Goal: Information Seeking & Learning: Compare options

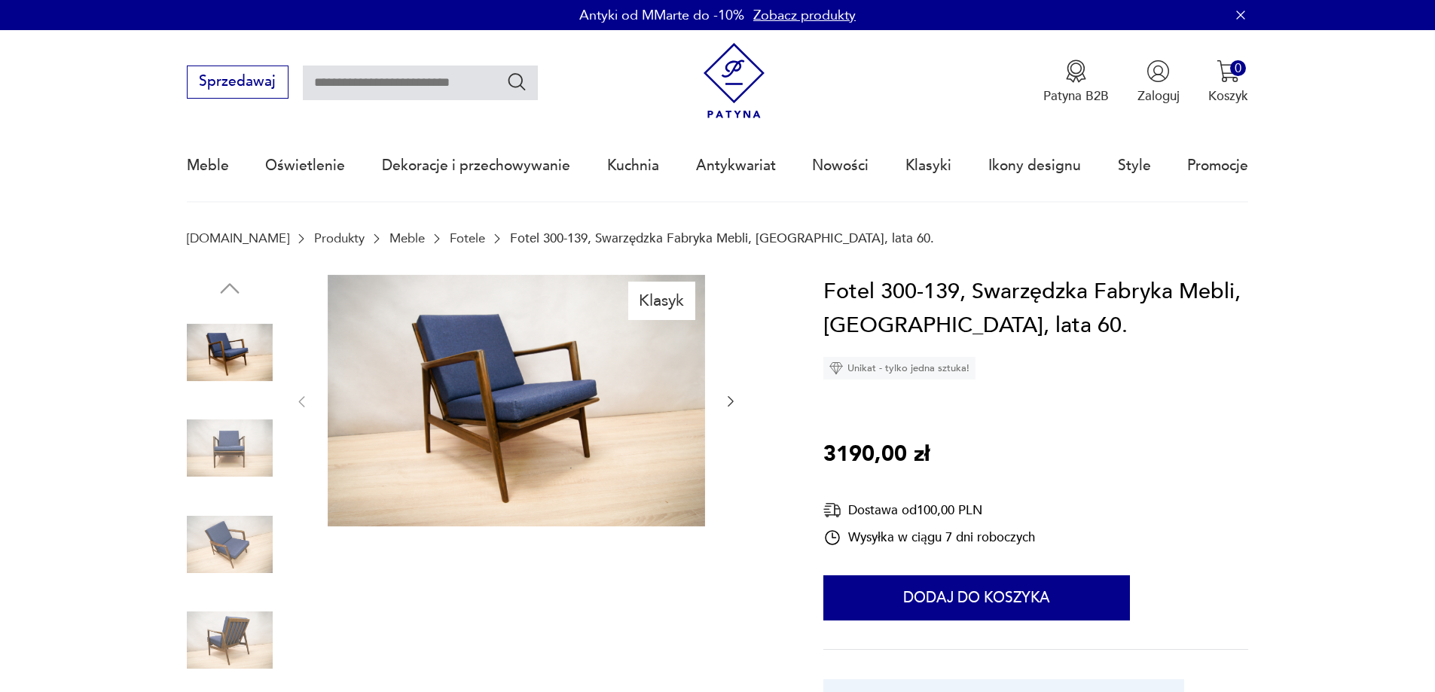
click at [731, 403] on icon "button" at bounding box center [730, 401] width 15 height 15
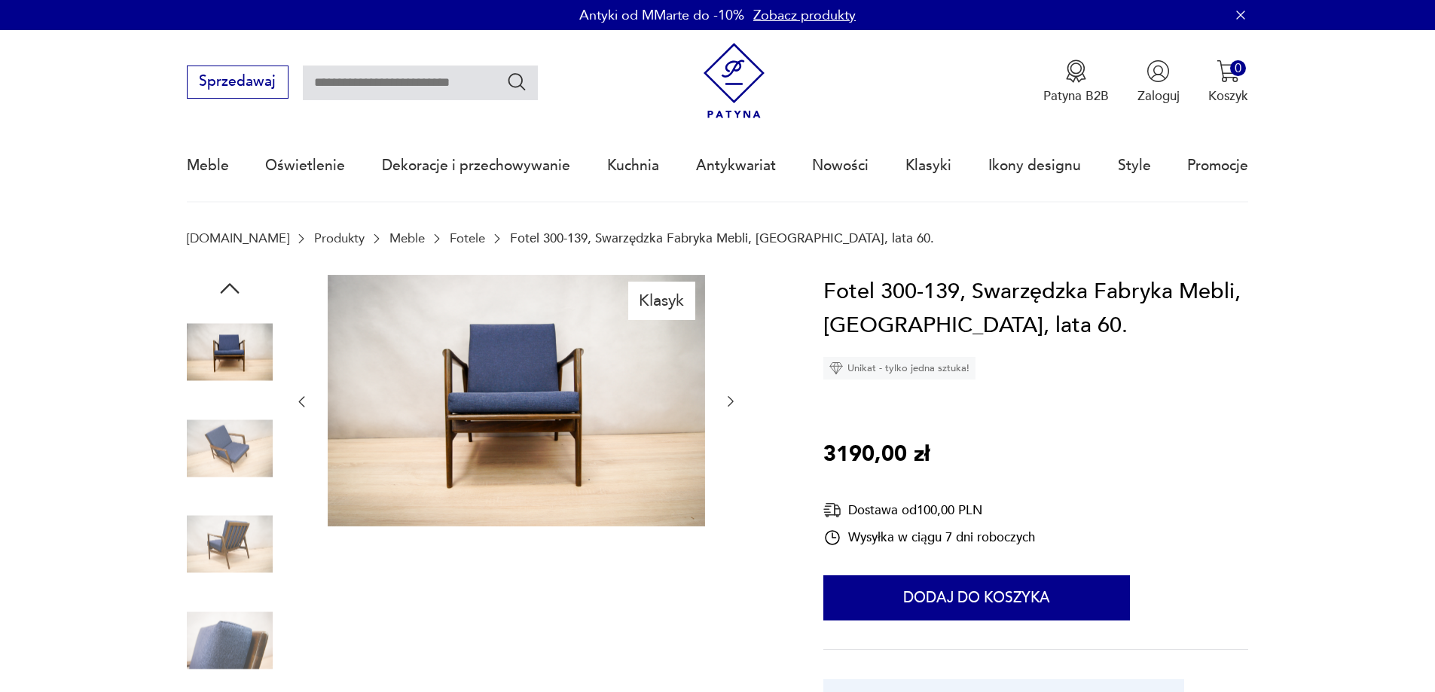
click at [731, 403] on icon "button" at bounding box center [730, 401] width 15 height 15
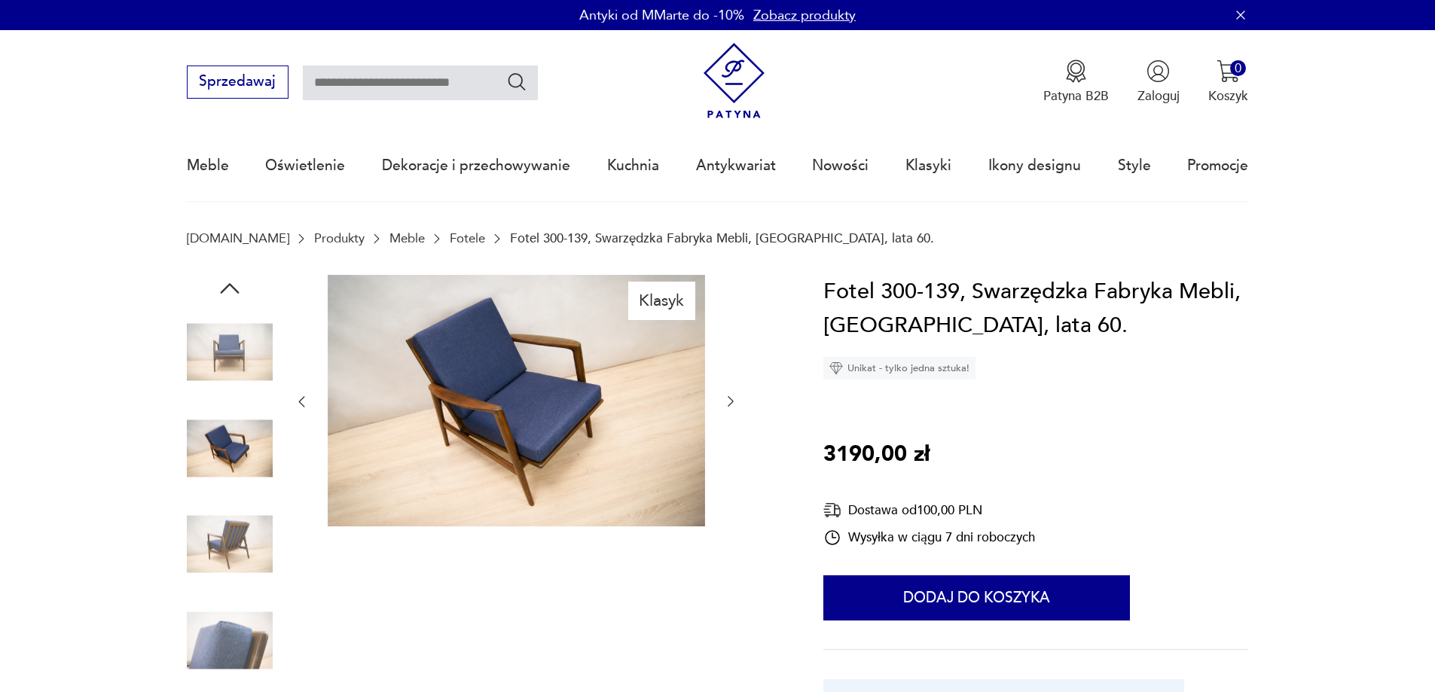
click at [731, 403] on icon "button" at bounding box center [730, 401] width 15 height 15
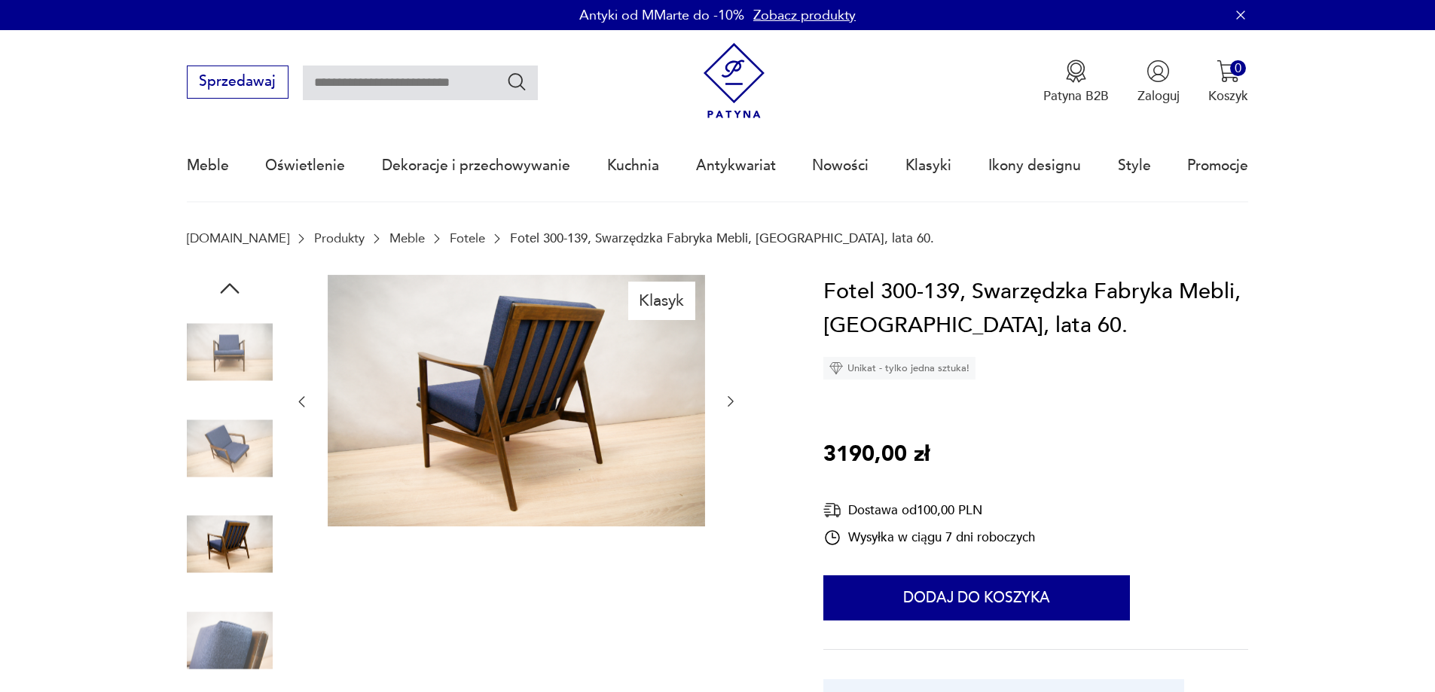
click at [209, 349] on img at bounding box center [230, 353] width 86 height 86
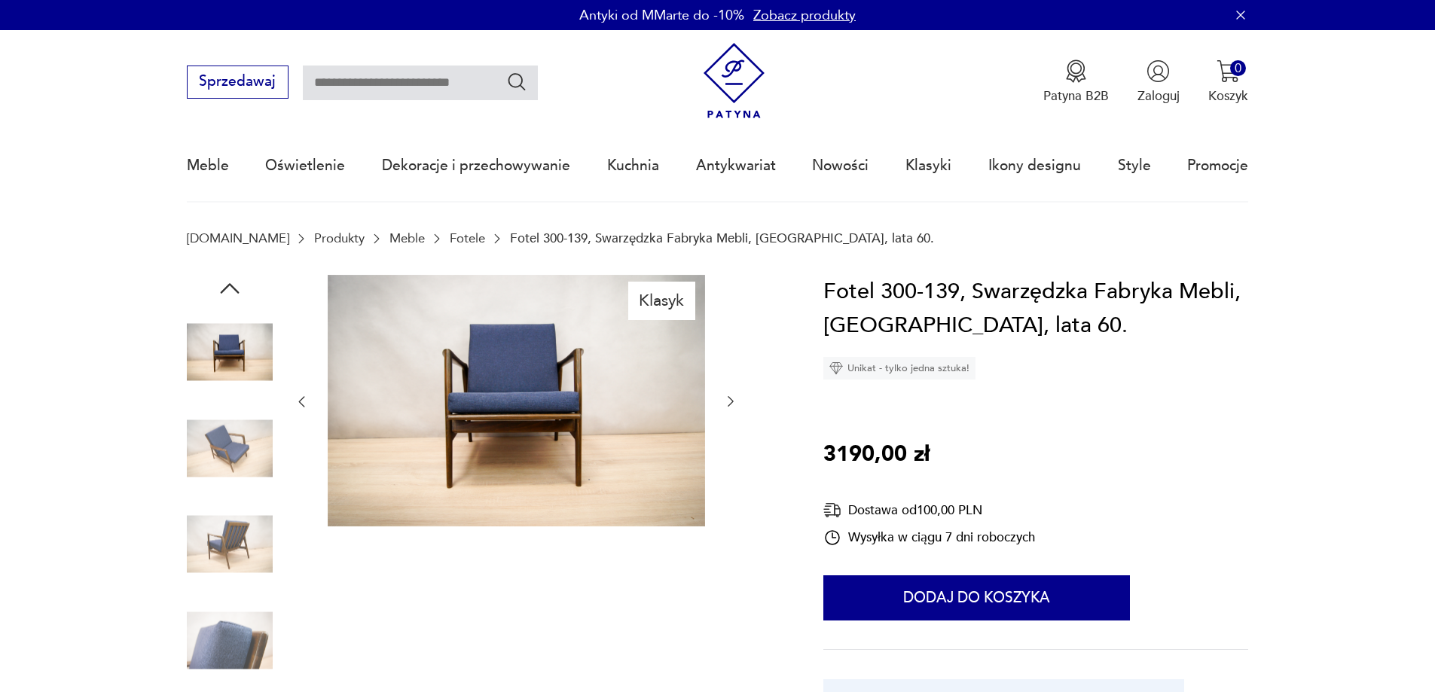
click at [240, 450] on img at bounding box center [230, 448] width 86 height 86
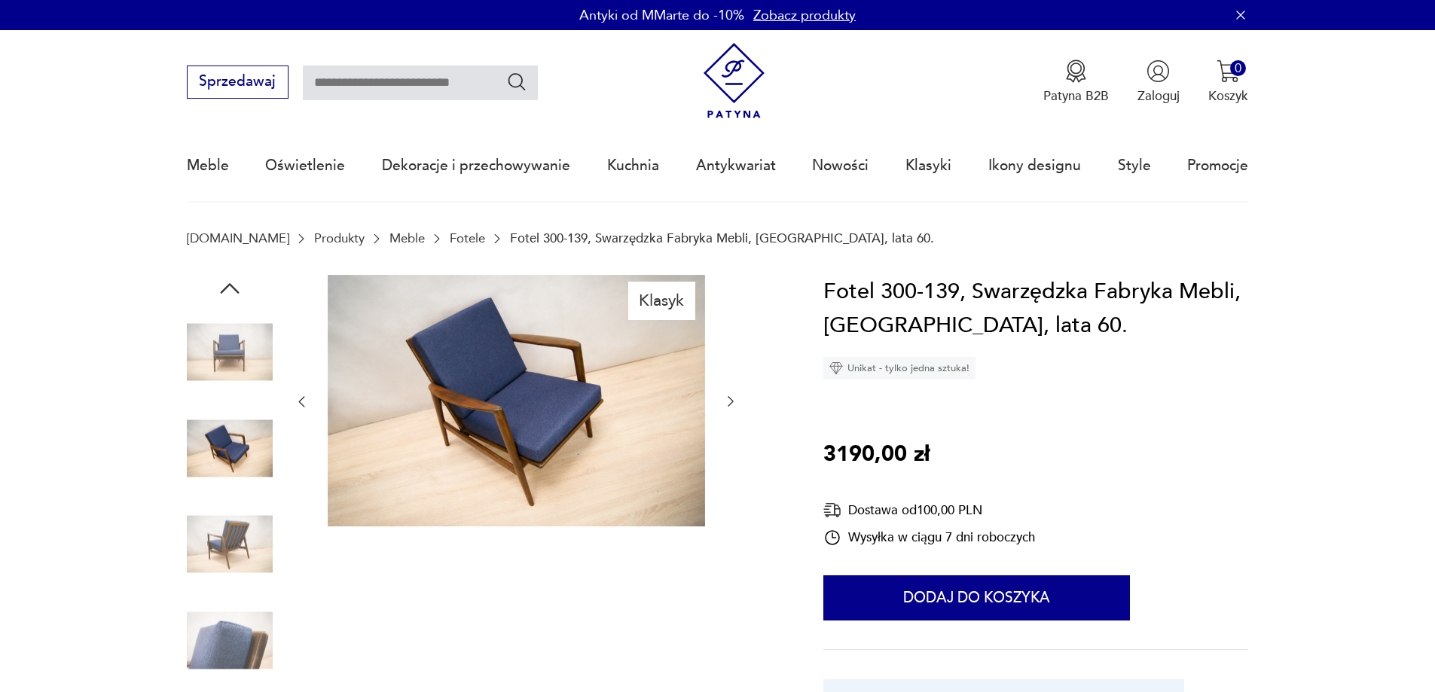
click at [236, 545] on img at bounding box center [230, 545] width 86 height 86
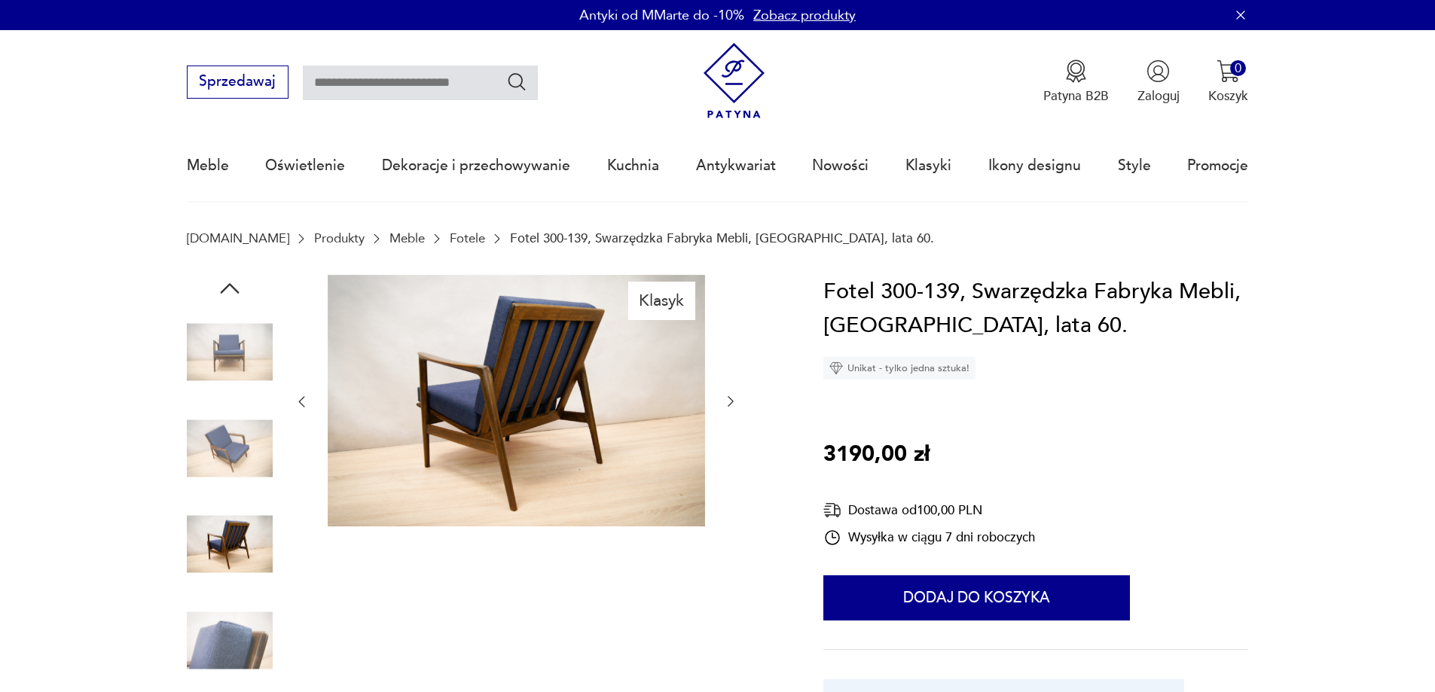
click at [236, 371] on img at bounding box center [230, 353] width 86 height 86
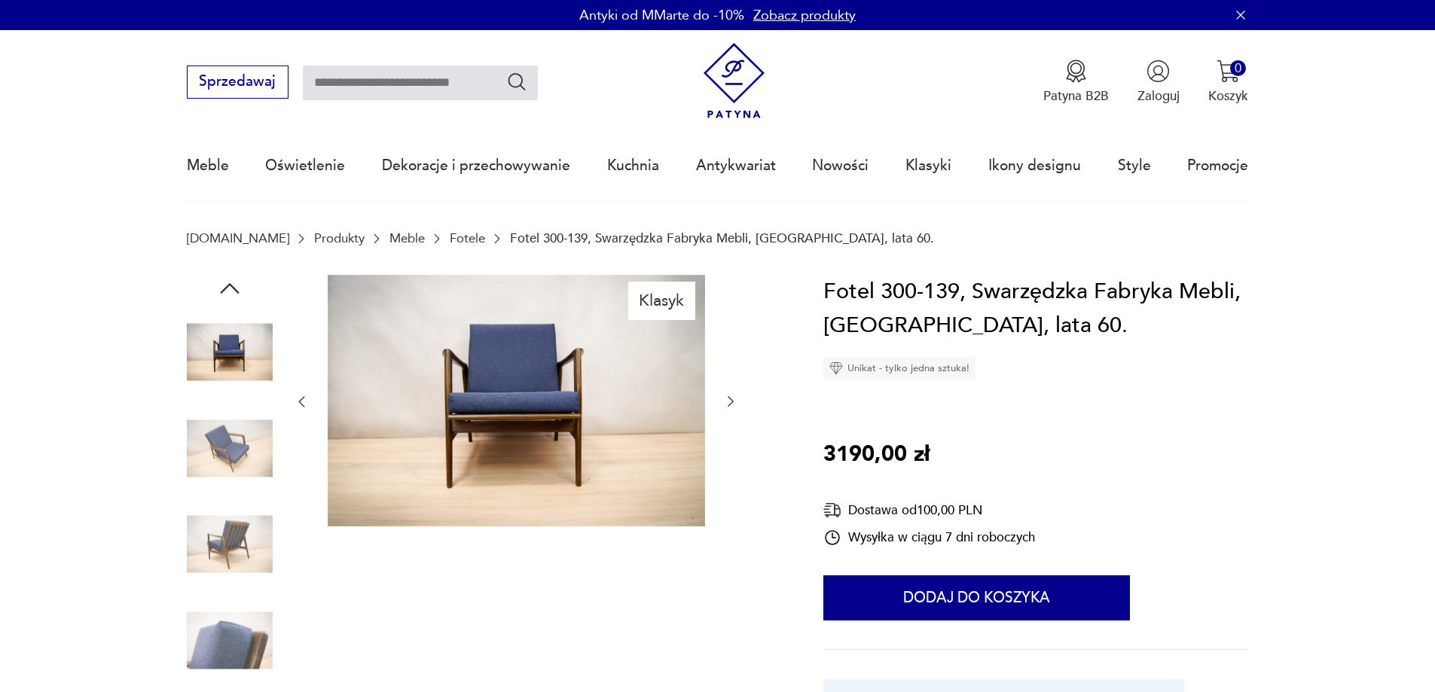
click at [230, 444] on img at bounding box center [230, 448] width 86 height 86
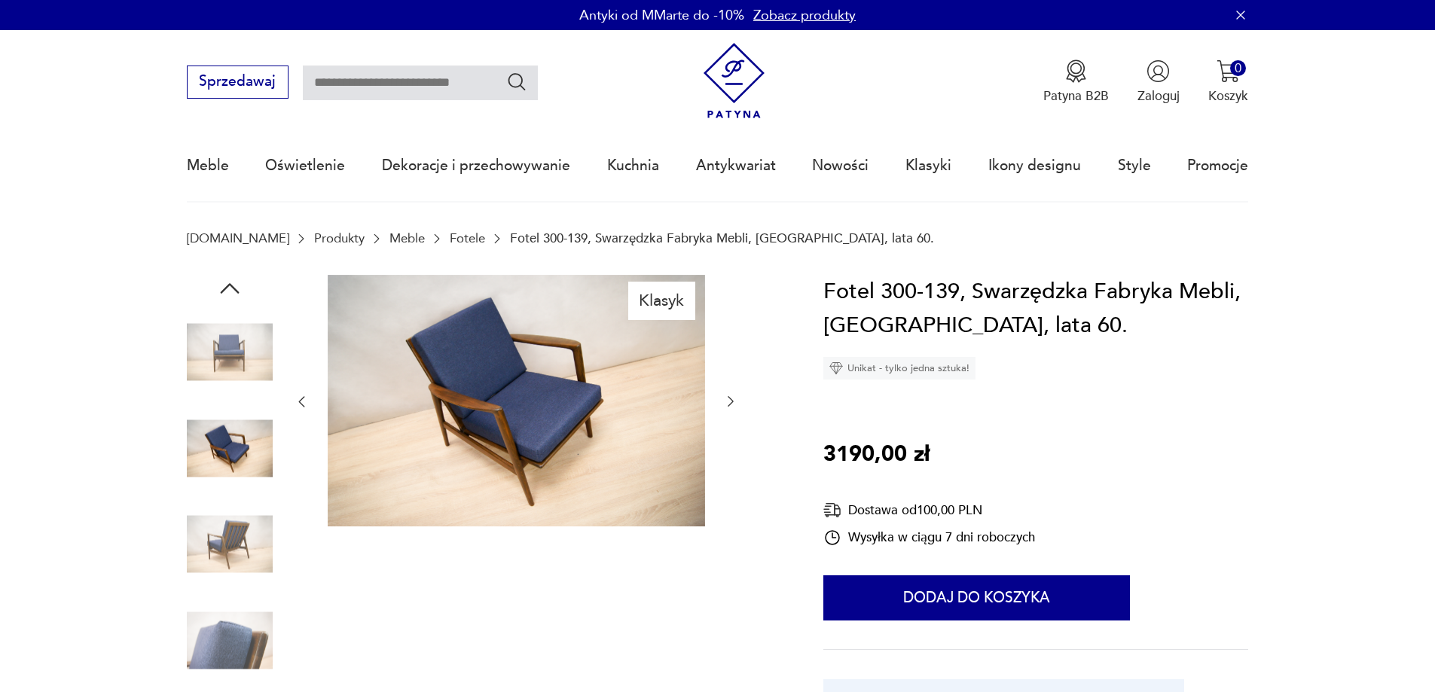
click at [228, 347] on img at bounding box center [230, 353] width 86 height 86
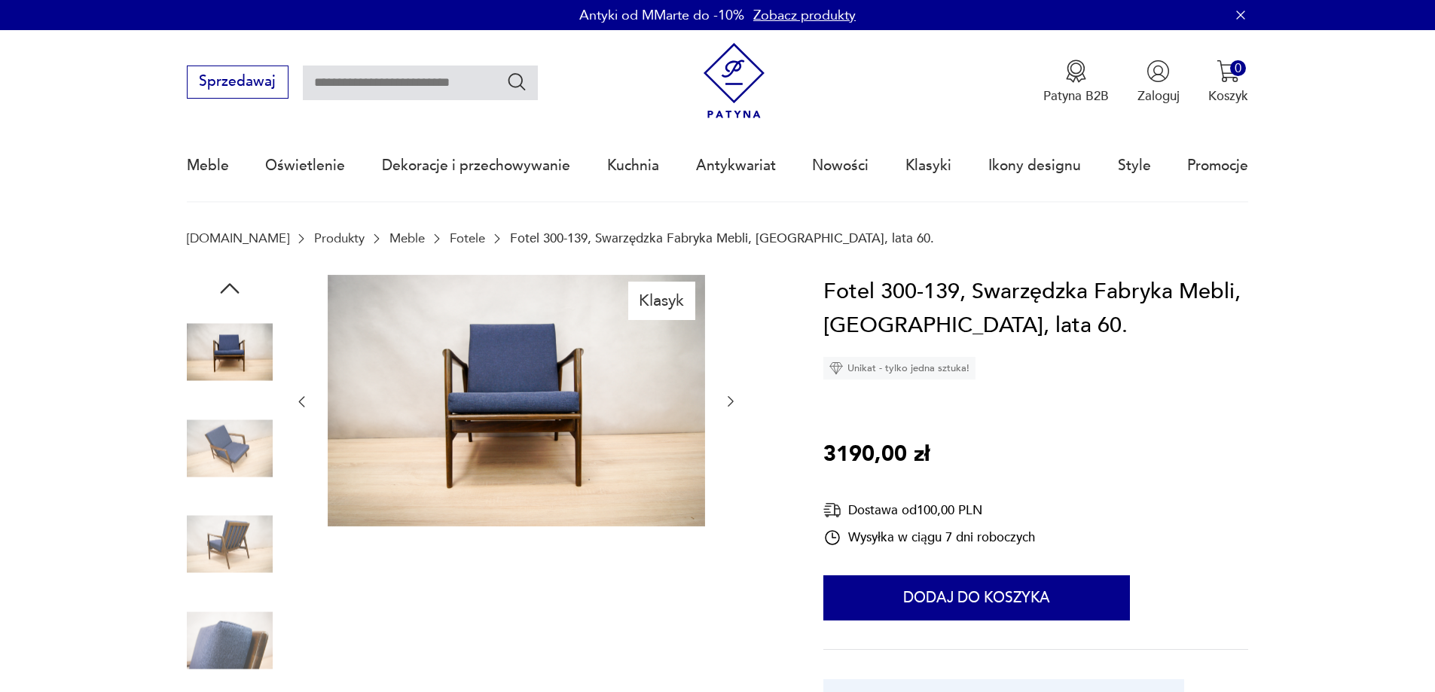
click at [215, 453] on img at bounding box center [230, 448] width 86 height 86
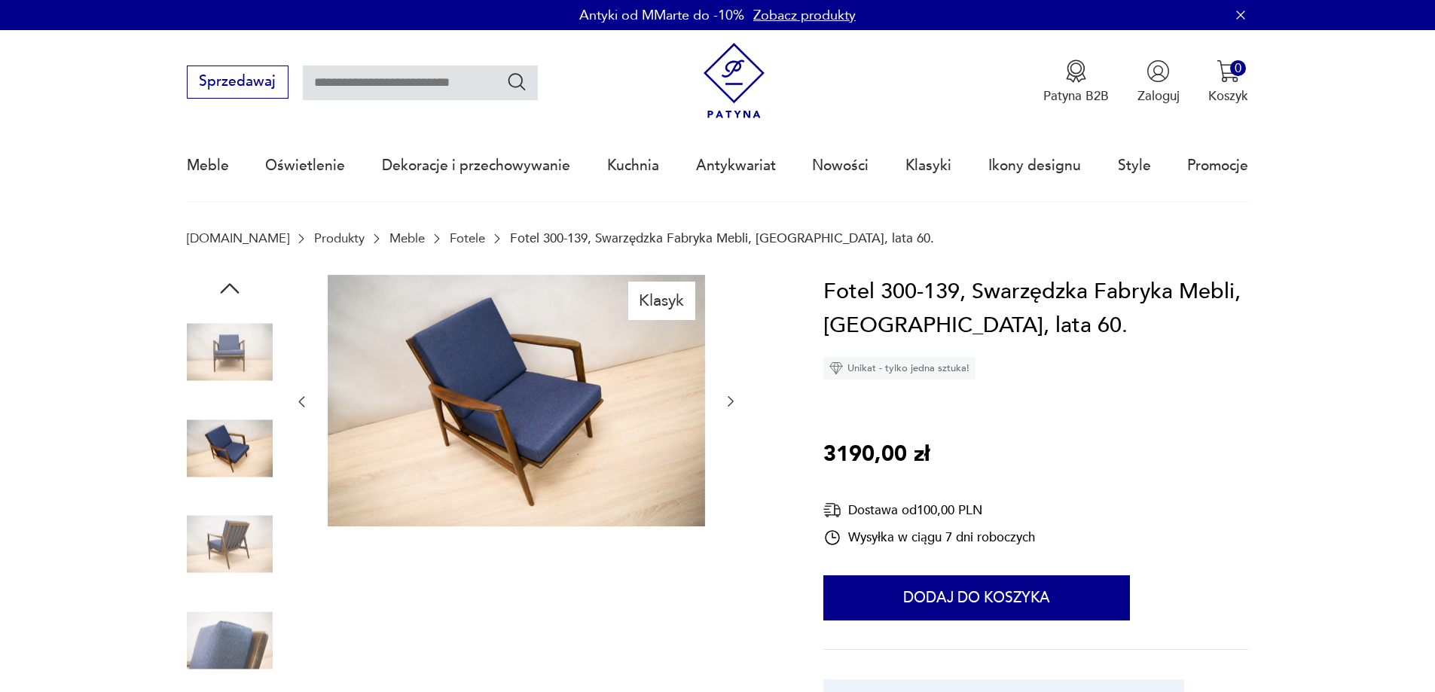
click at [231, 442] on img at bounding box center [230, 448] width 86 height 86
click at [225, 529] on img at bounding box center [230, 545] width 86 height 86
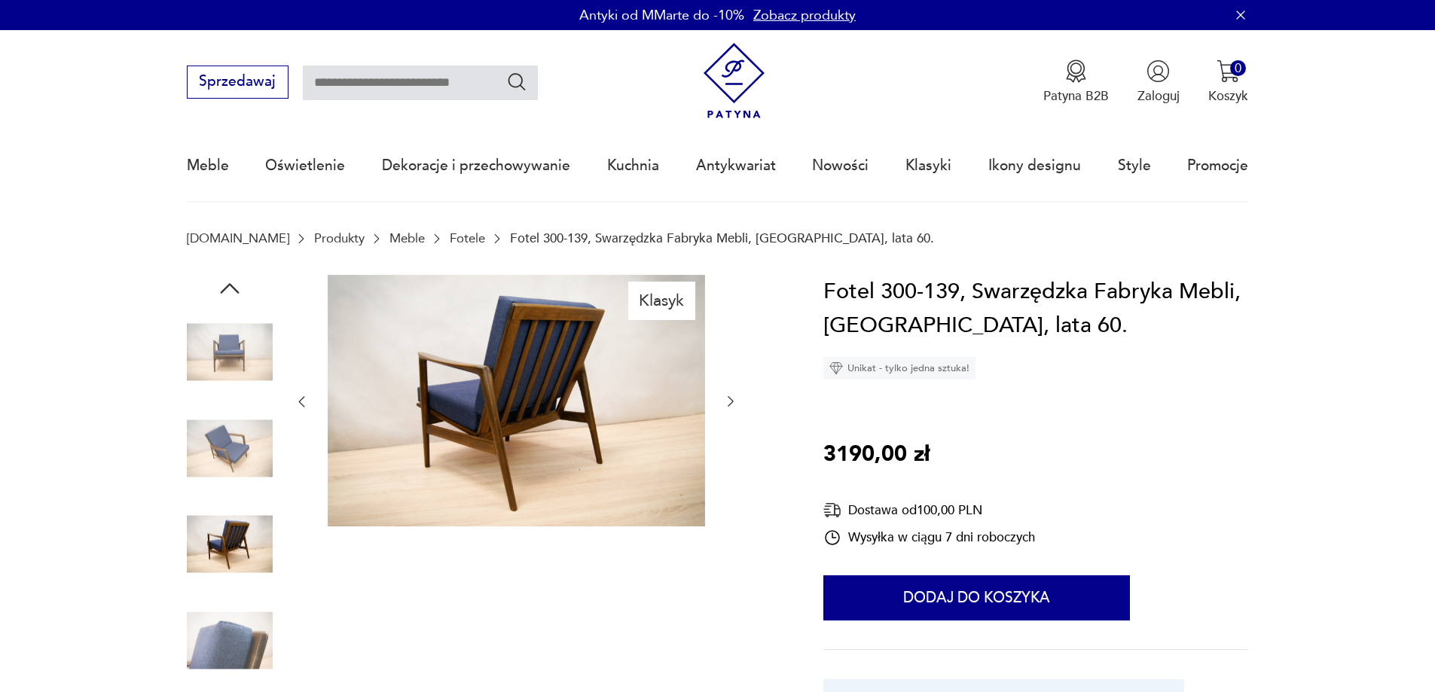
click at [222, 622] on img at bounding box center [230, 640] width 86 height 86
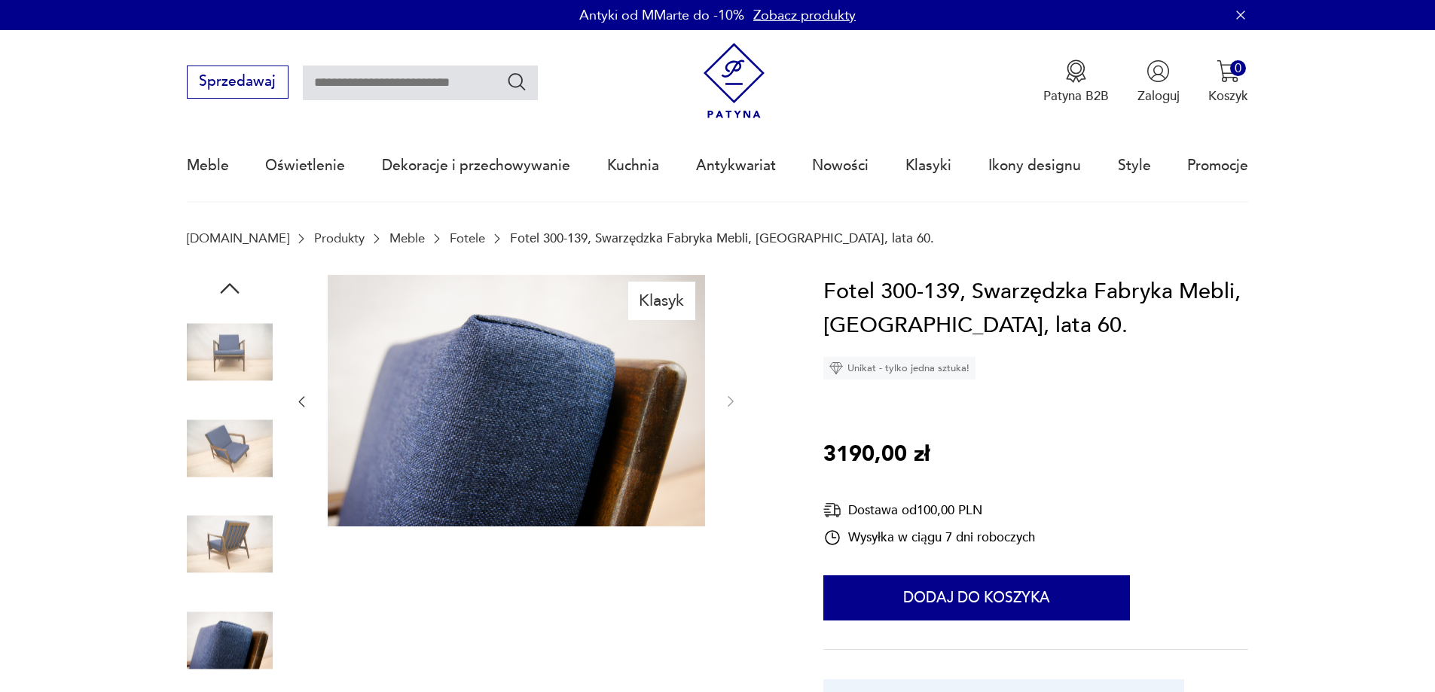
click at [225, 520] on img at bounding box center [230, 545] width 86 height 86
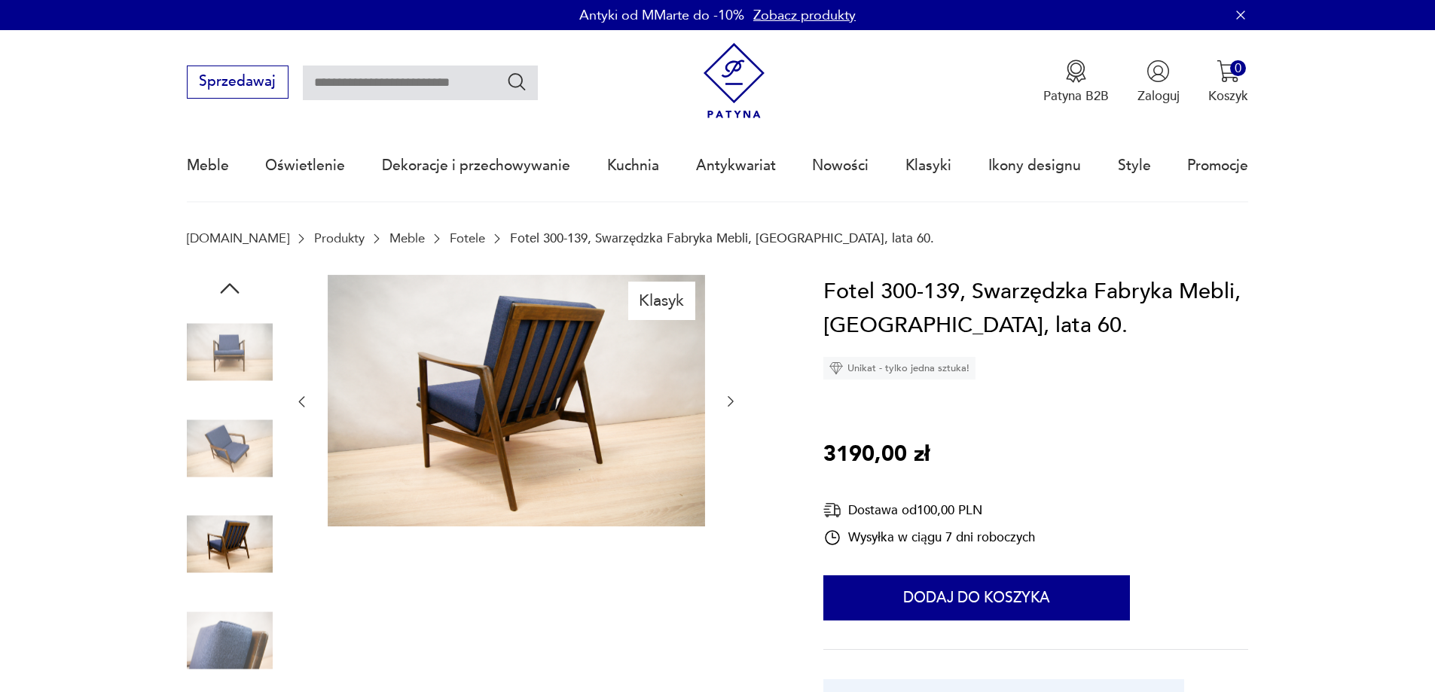
click at [206, 420] on img at bounding box center [230, 448] width 86 height 86
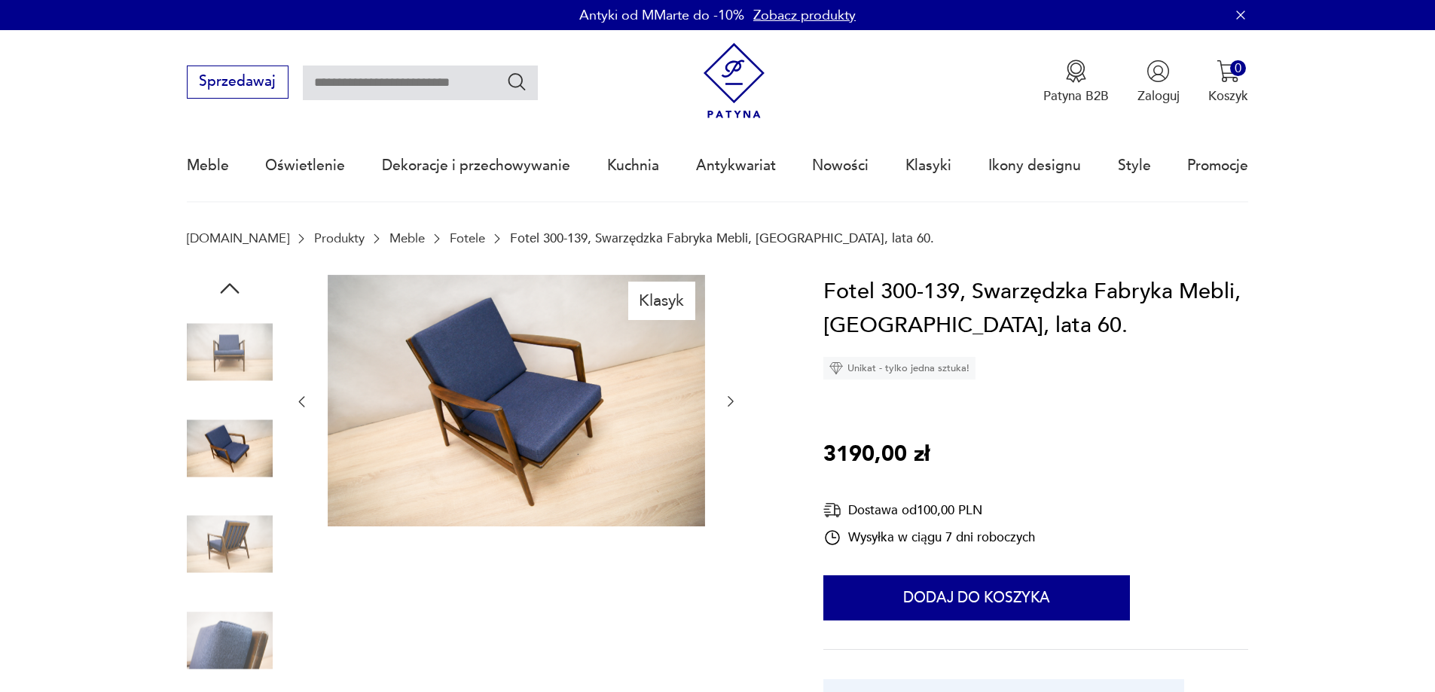
click at [222, 332] on img at bounding box center [230, 353] width 86 height 86
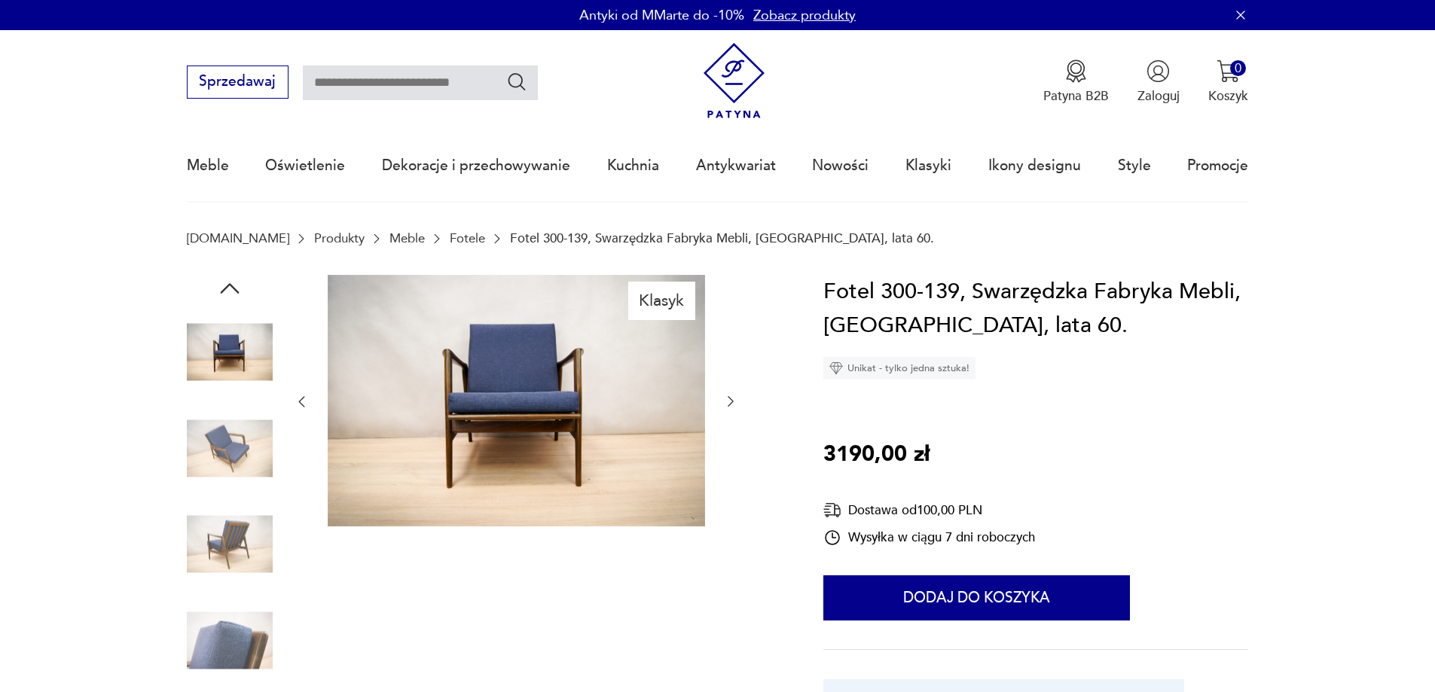
click at [218, 430] on img at bounding box center [230, 448] width 86 height 86
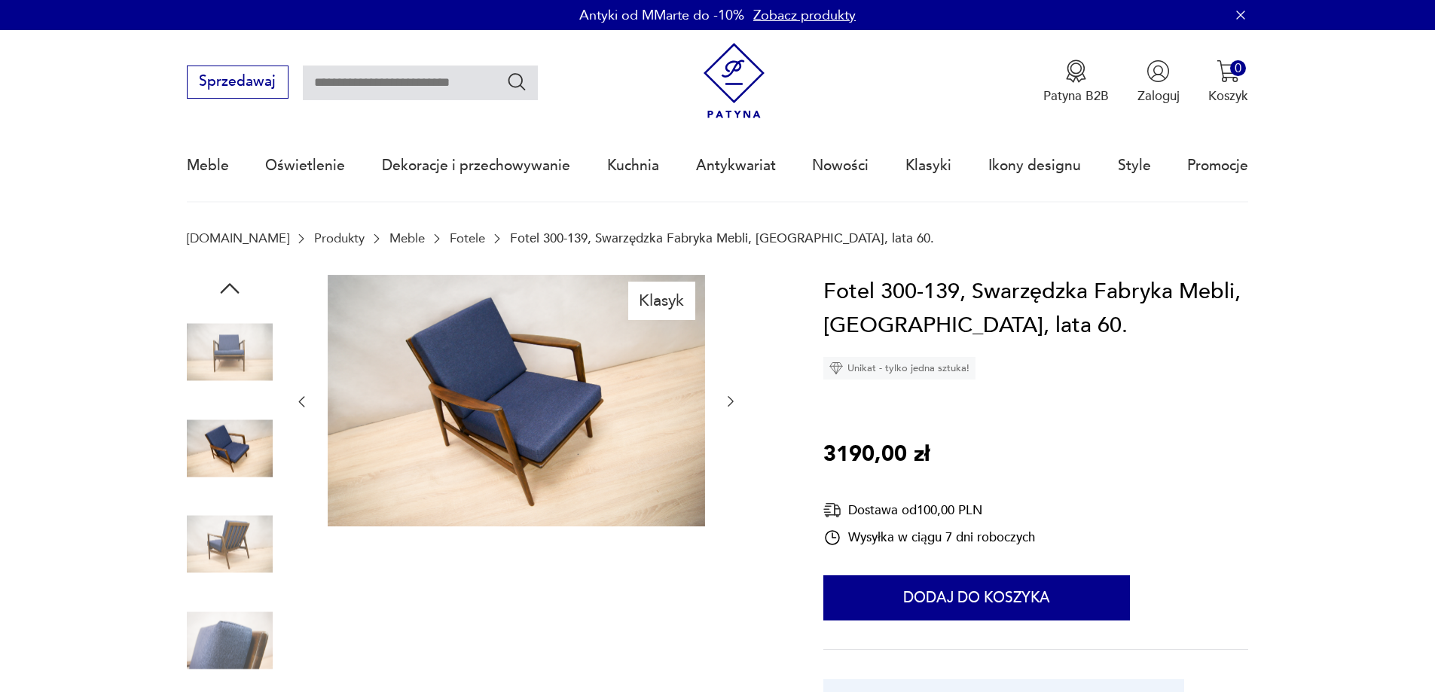
click at [212, 340] on img at bounding box center [230, 353] width 86 height 86
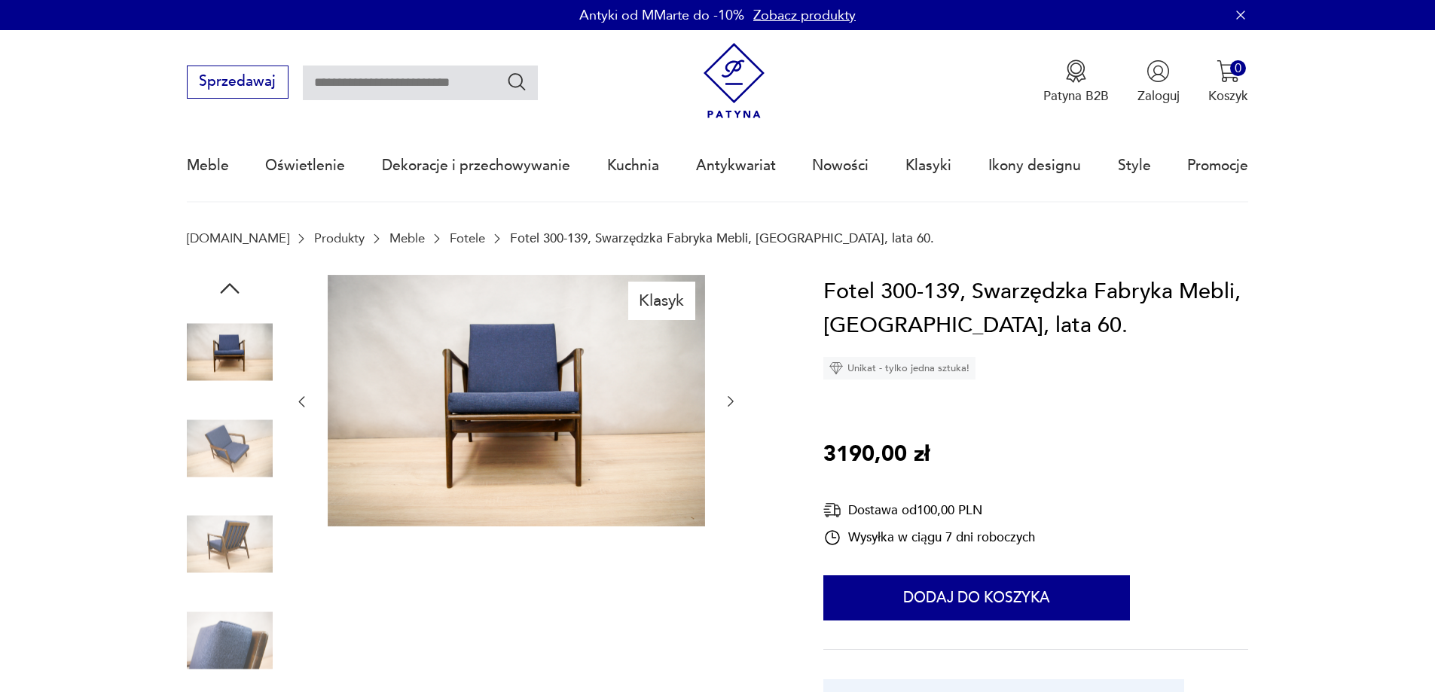
click at [225, 472] on img at bounding box center [230, 448] width 86 height 86
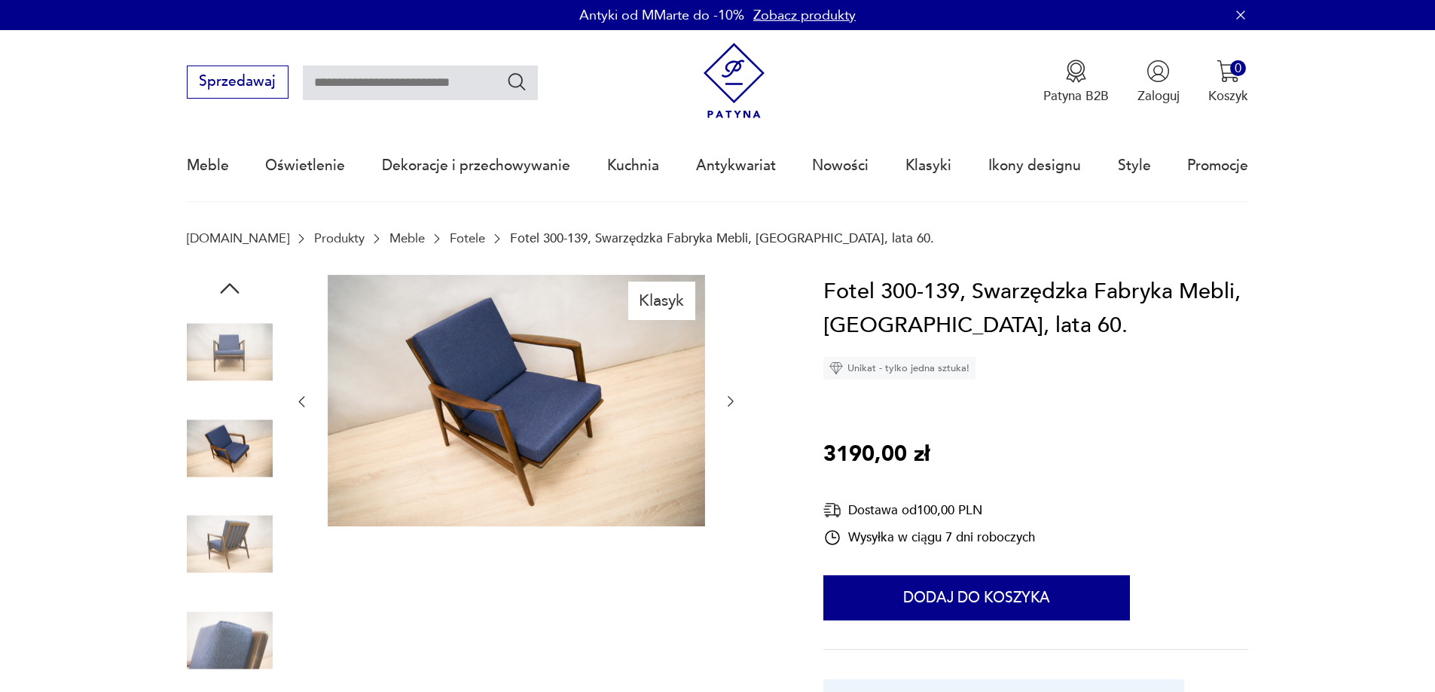
click at [259, 345] on img at bounding box center [230, 353] width 86 height 86
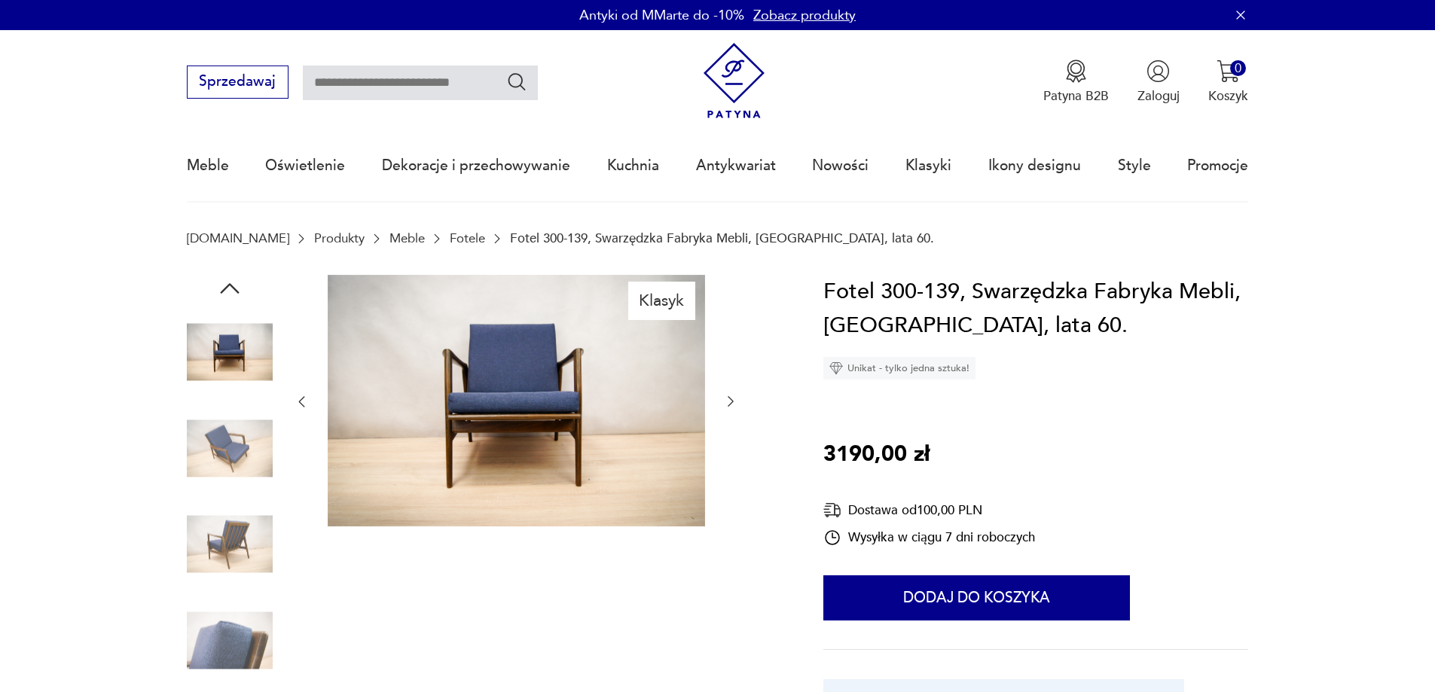
click at [234, 456] on img at bounding box center [230, 448] width 86 height 86
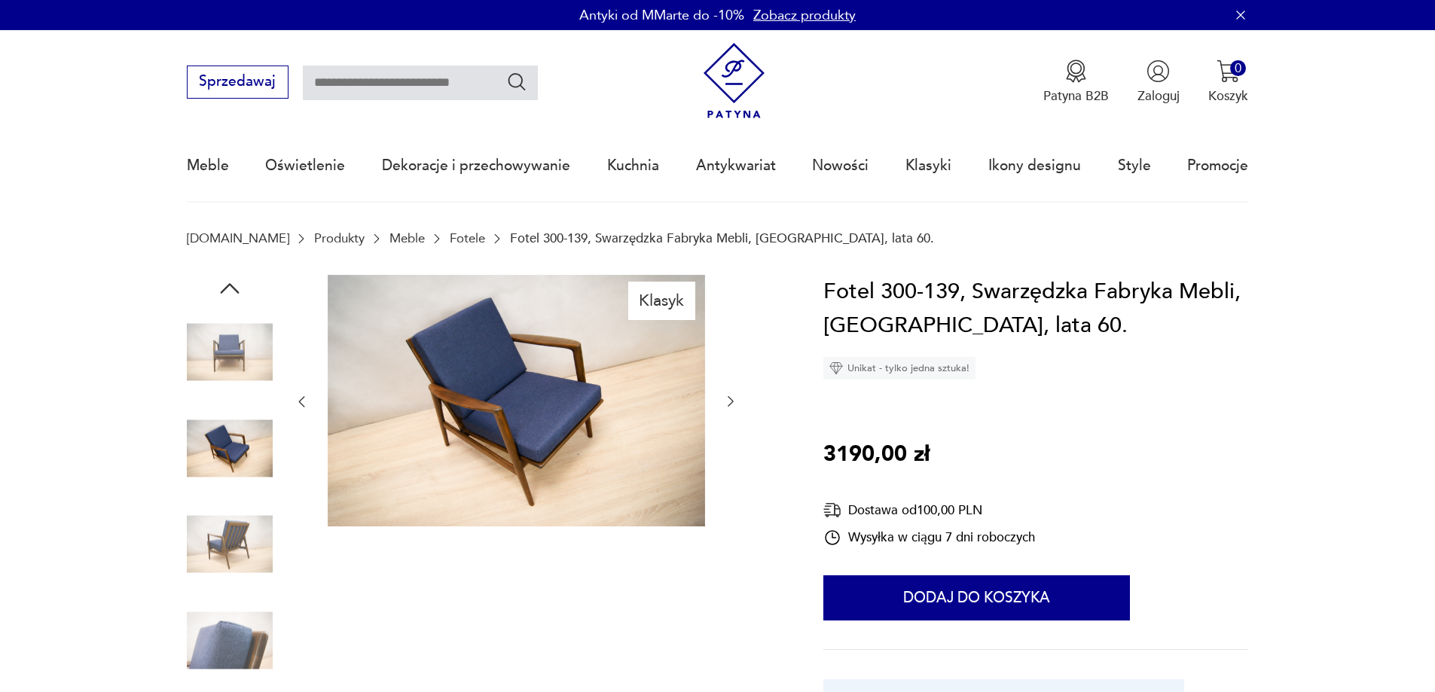
click at [456, 413] on img at bounding box center [516, 401] width 377 height 252
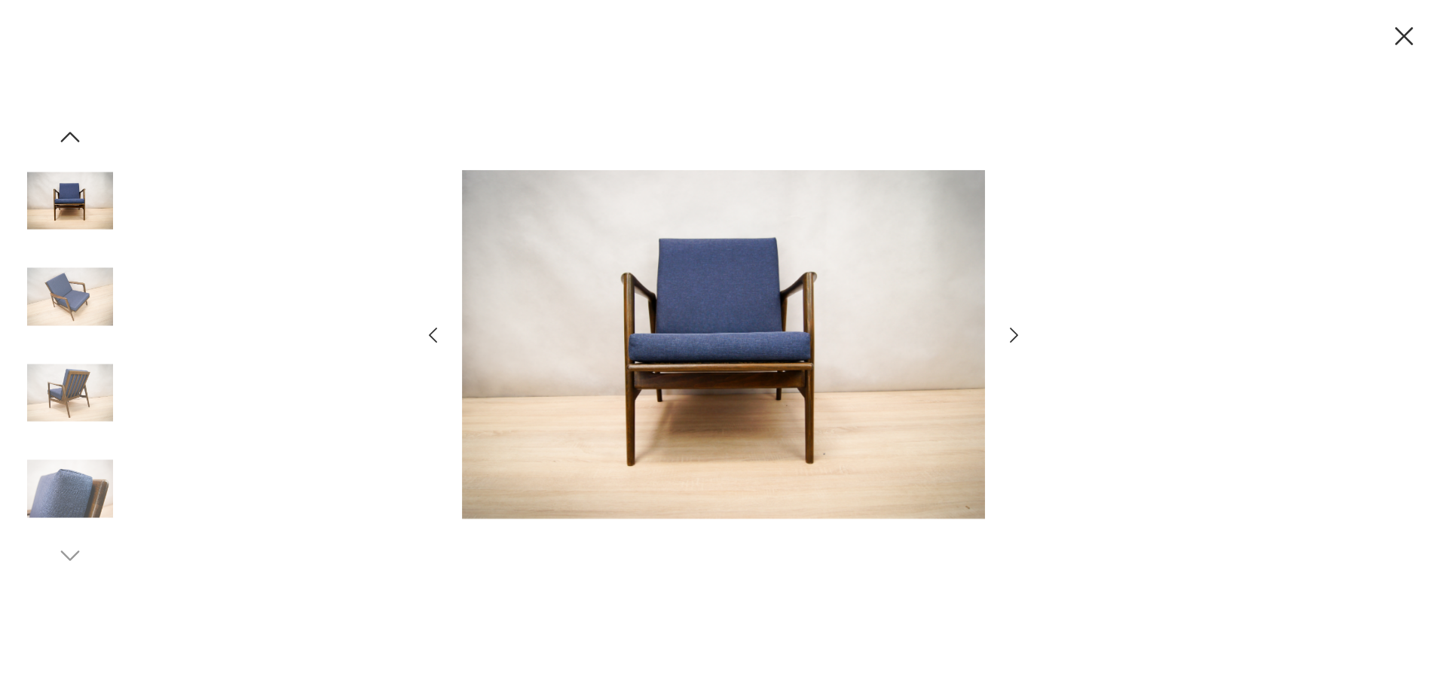
click at [48, 469] on img at bounding box center [70, 489] width 86 height 86
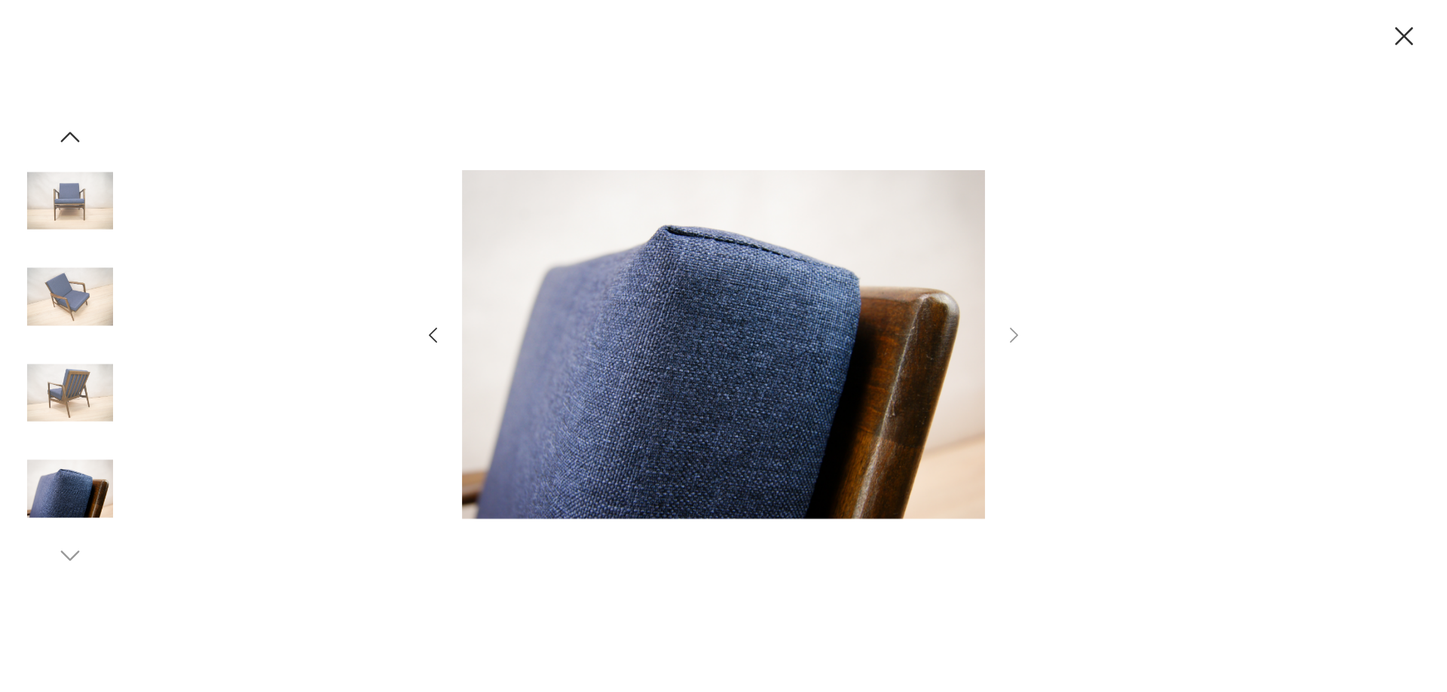
click at [41, 395] on img at bounding box center [70, 393] width 86 height 86
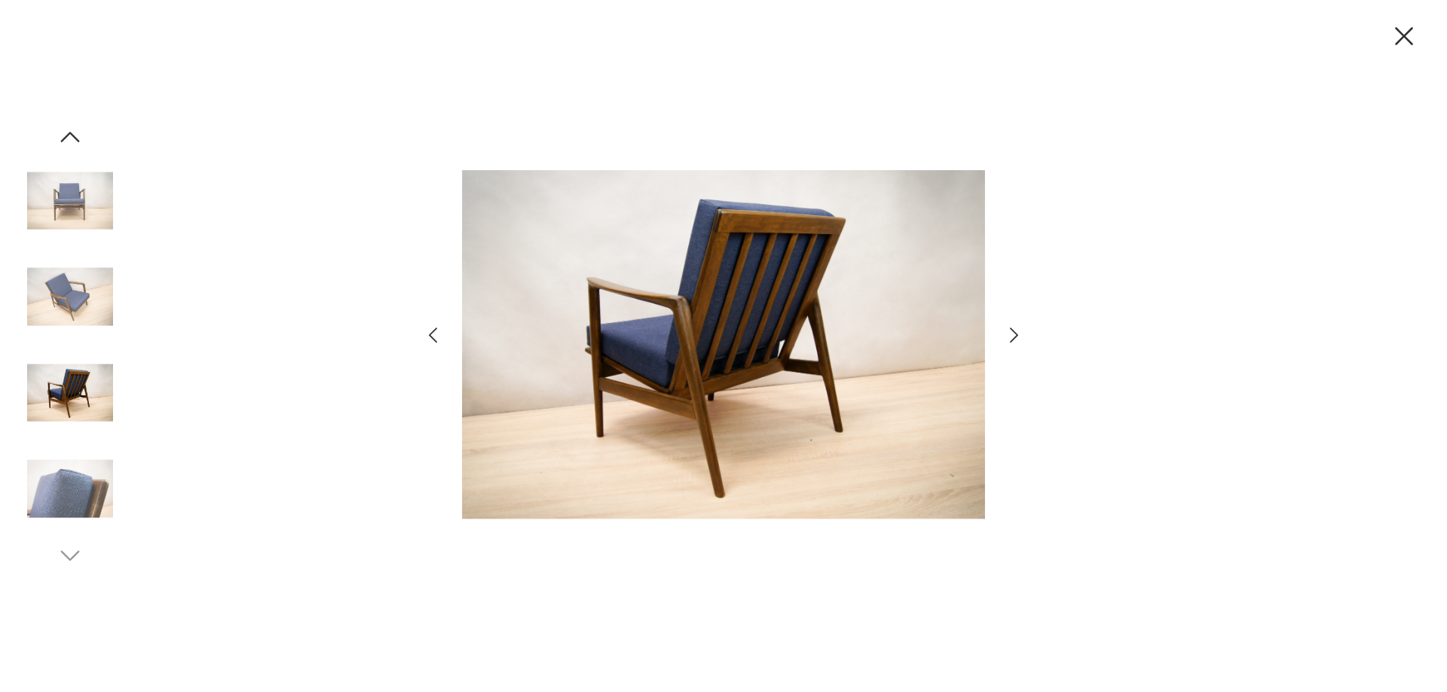
click at [47, 322] on img at bounding box center [70, 297] width 86 height 86
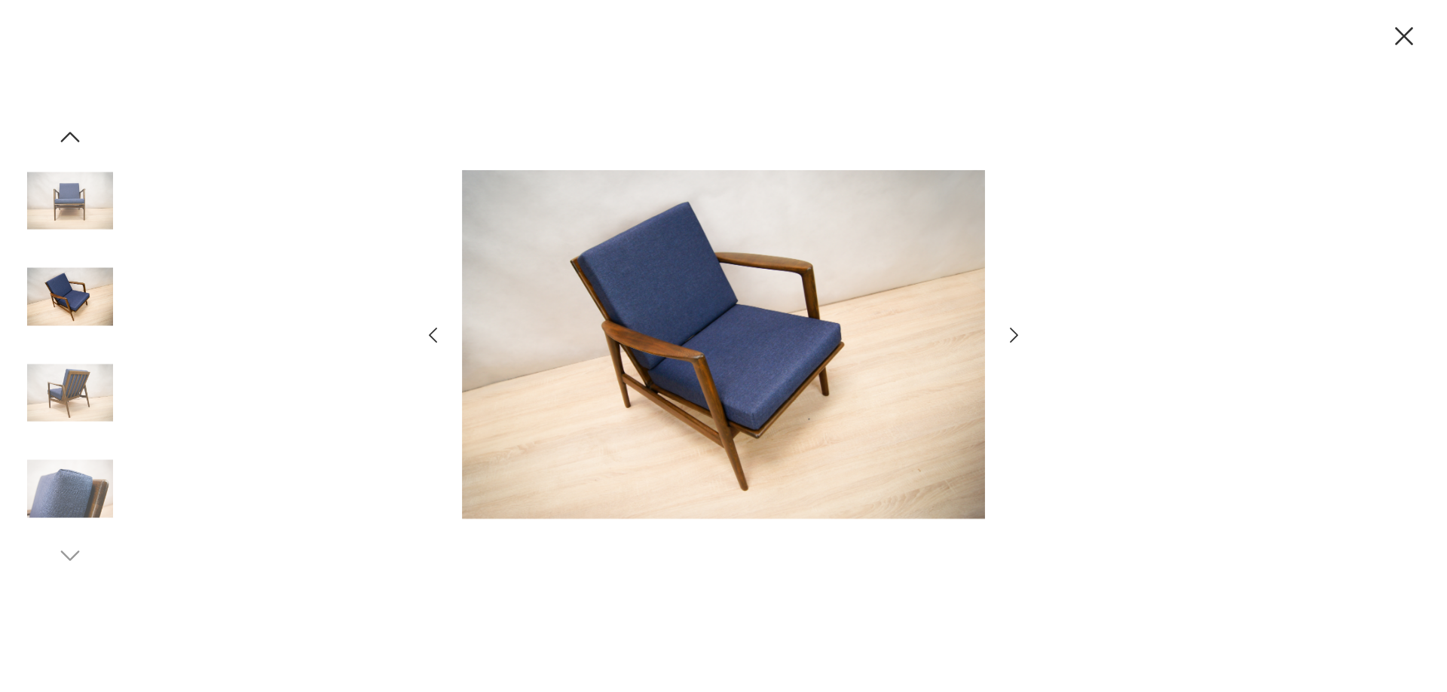
click at [72, 177] on img at bounding box center [70, 201] width 86 height 86
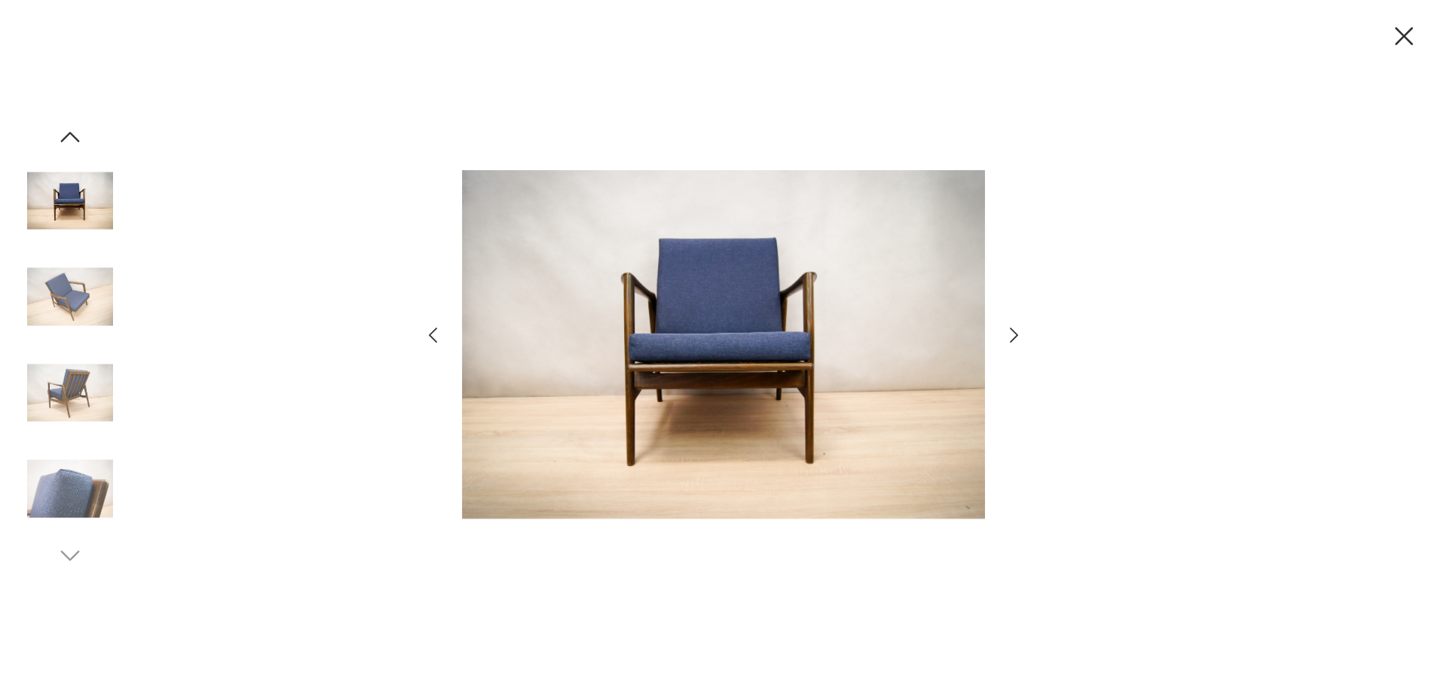
click at [1410, 45] on icon "button" at bounding box center [1404, 36] width 32 height 32
